Goal: Transaction & Acquisition: Purchase product/service

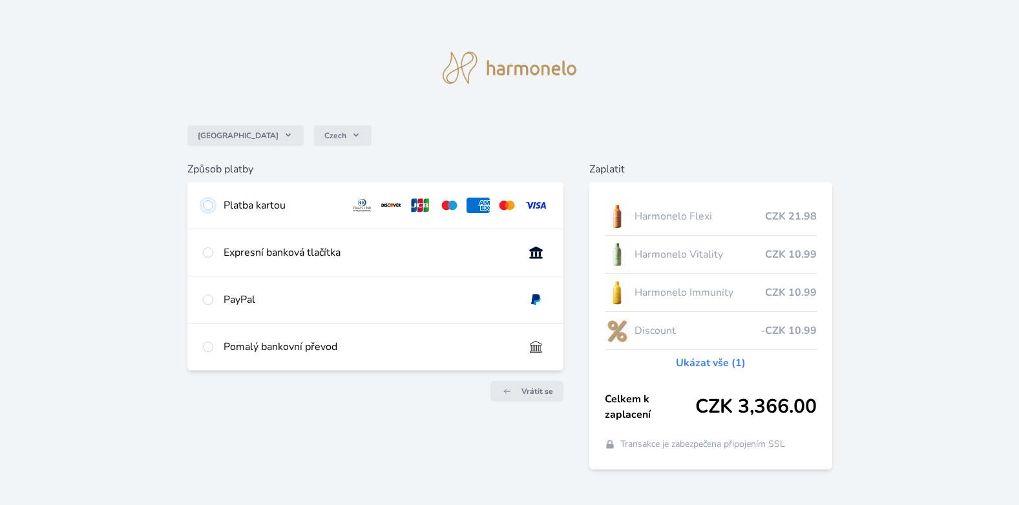
click at [205, 202] on input "radio" at bounding box center [208, 205] width 10 height 10
radio input "true"
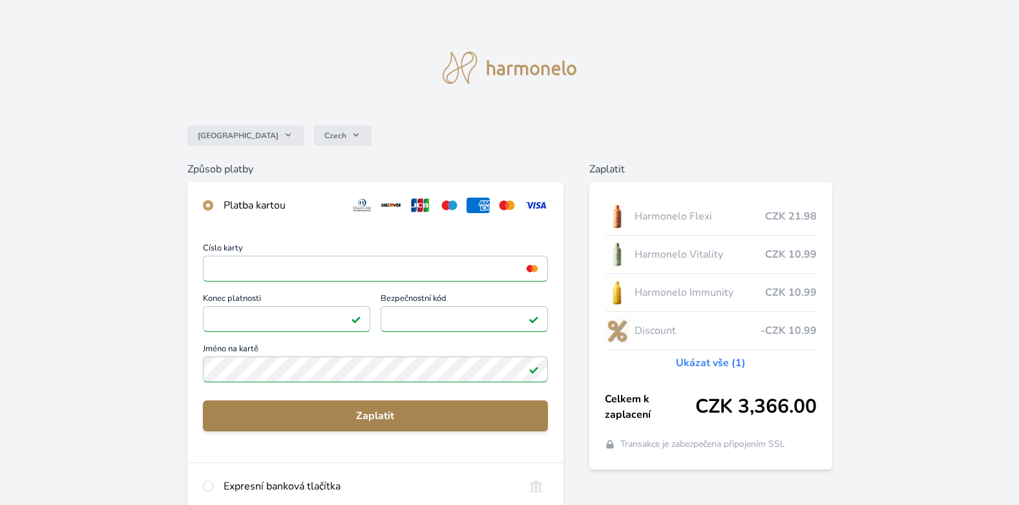
click at [319, 420] on span "Zaplatit" at bounding box center [375, 416] width 325 height 16
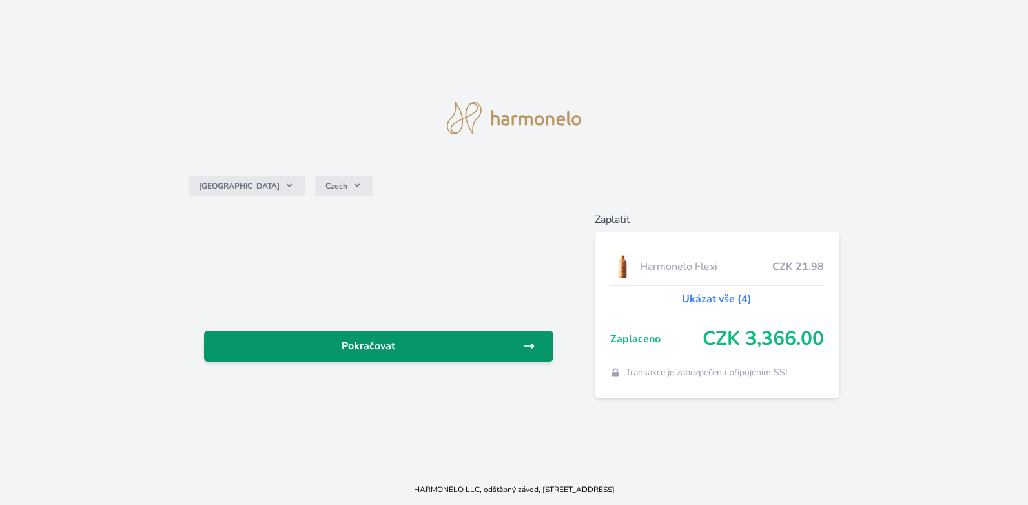
click at [515, 343] on span "Pokračovat" at bounding box center [368, 346] width 308 height 16
